Goal: Task Accomplishment & Management: Complete application form

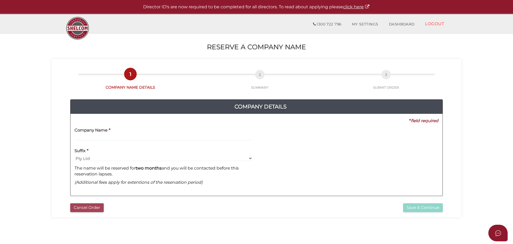
click at [84, 206] on button "Cancel Order" at bounding box center [86, 207] width 33 height 9
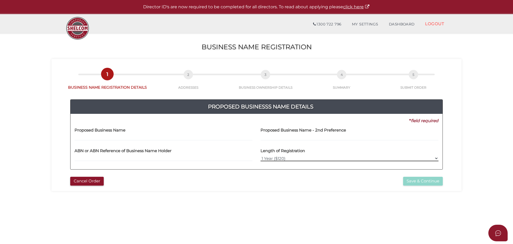
click at [438, 157] on select "1 Year ($120) 3 Years ($175)" at bounding box center [349, 158] width 178 height 6
select select "3"
click at [260, 155] on select "1 Year ($120) 3 Years ($175)" at bounding box center [349, 158] width 178 height 6
click at [336, 130] on h4 "Proposed Business Name - 2nd Preference" at bounding box center [302, 130] width 85 height 5
click at [106, 131] on h4 "Proposed Business Name" at bounding box center [99, 130] width 51 height 5
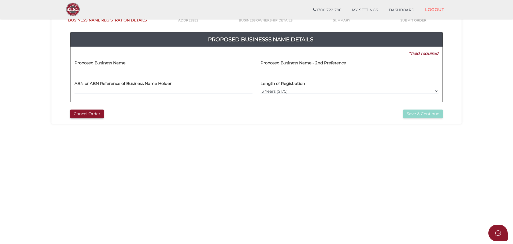
scroll to position [54, 0]
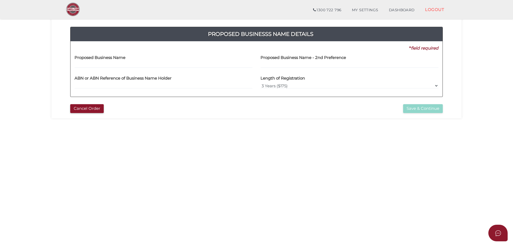
click at [112, 60] on label "Proposed Business Name" at bounding box center [99, 56] width 51 height 11
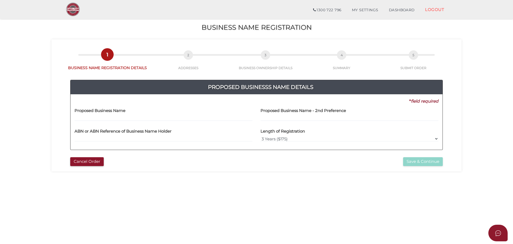
scroll to position [0, 0]
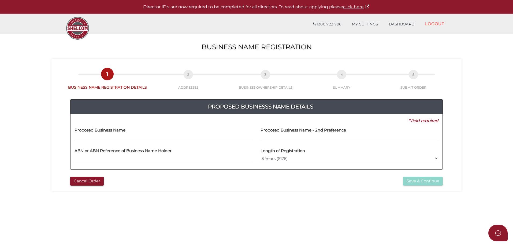
click at [84, 130] on h4 "Proposed Business Name" at bounding box center [99, 130] width 51 height 5
click at [283, 135] on input "text" at bounding box center [349, 138] width 178 height 6
click at [166, 135] on input "text" at bounding box center [163, 138] width 178 height 6
